Goal: Transaction & Acquisition: Book appointment/travel/reservation

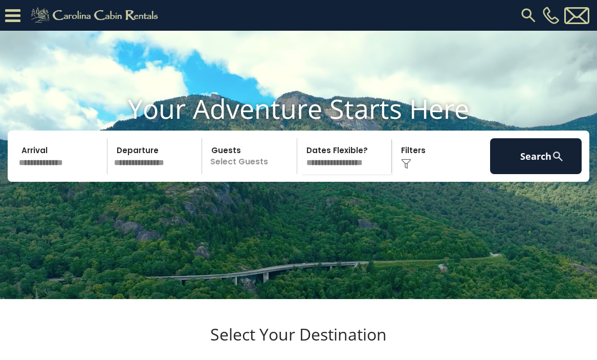
scroll to position [1706, 0]
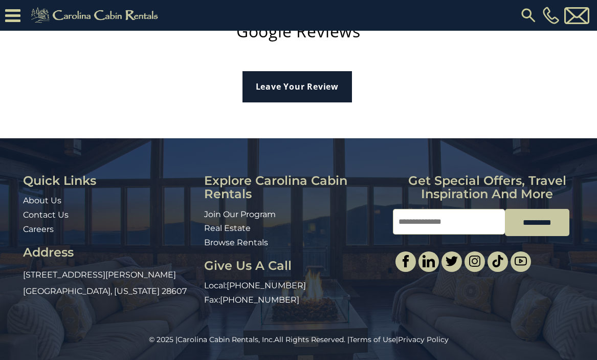
scroll to position [3256, 0]
drag, startPoint x: 324, startPoint y: 270, endPoint x: 311, endPoint y: 290, distance: 24.4
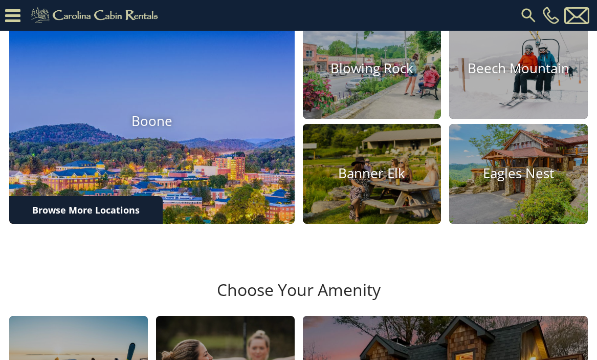
scroll to position [1024, 0]
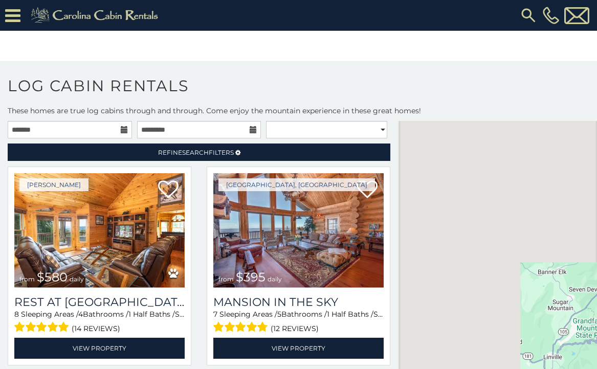
scroll to position [18, 0]
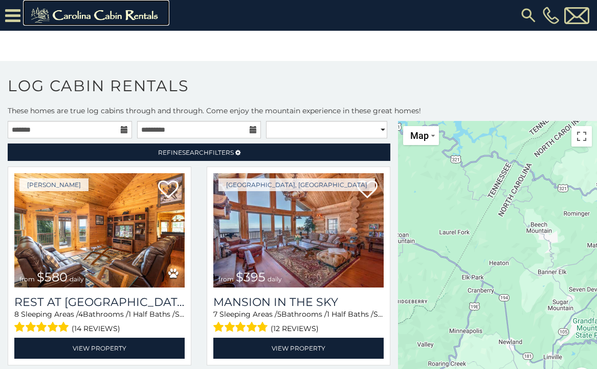
click at [100, 16] on img at bounding box center [96, 15] width 141 height 20
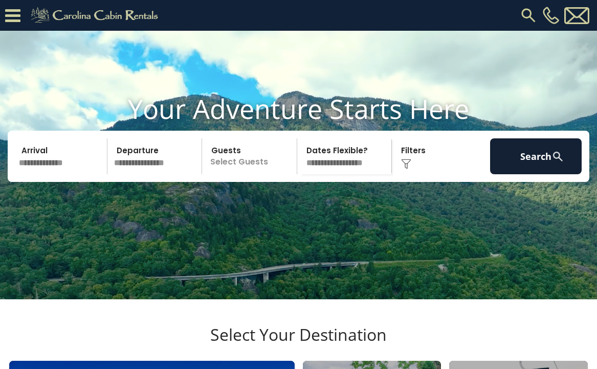
scroll to position [1996, 0]
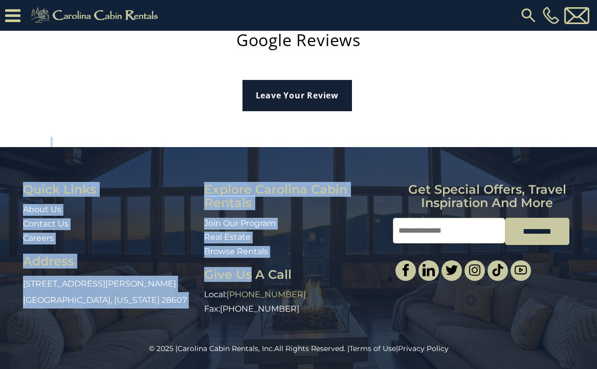
drag, startPoint x: 288, startPoint y: 203, endPoint x: 244, endPoint y: 290, distance: 97.5
